Goal: Transaction & Acquisition: Purchase product/service

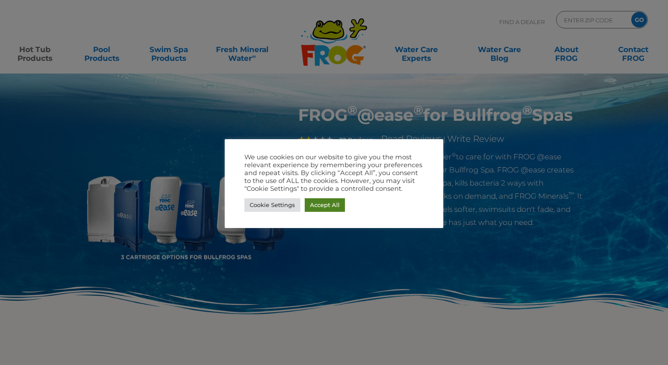
click at [332, 202] on link "Accept All" at bounding box center [325, 205] width 40 height 14
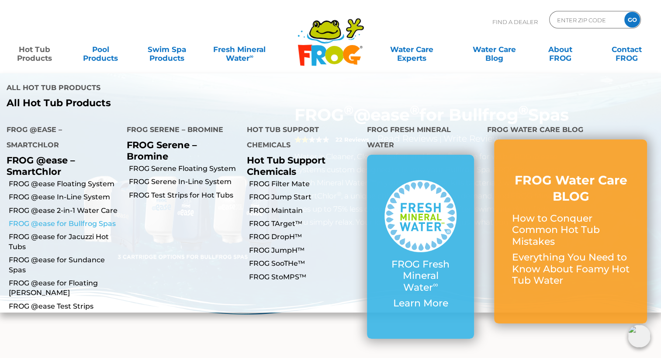
click at [54, 219] on link "FROG @ease for Bullfrog Spas" at bounding box center [64, 224] width 111 height 10
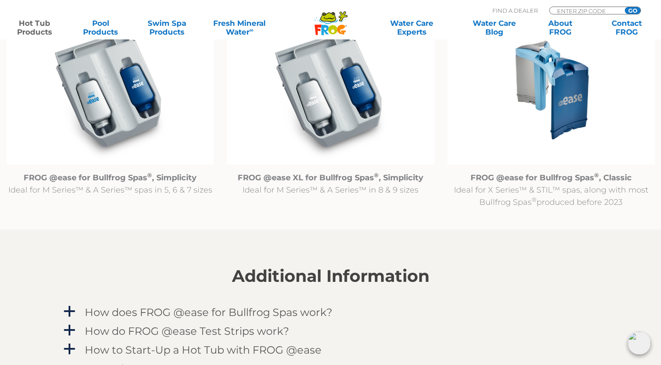
scroll to position [962, 0]
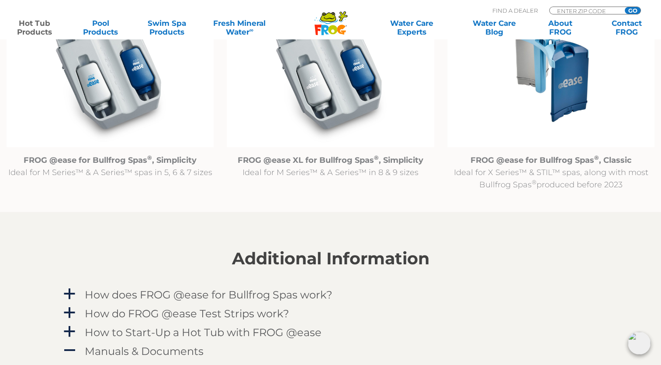
click at [566, 81] on img at bounding box center [551, 72] width 207 height 150
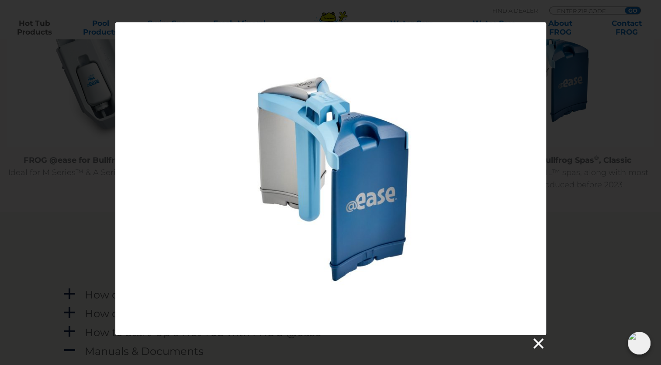
click at [541, 341] on link at bounding box center [538, 343] width 13 height 13
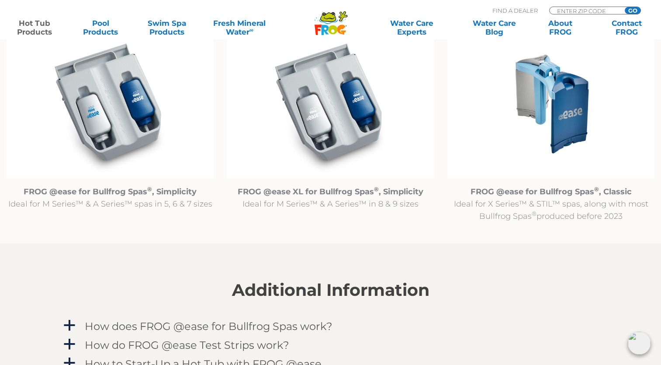
scroll to position [0, 0]
